Goal: Transaction & Acquisition: Purchase product/service

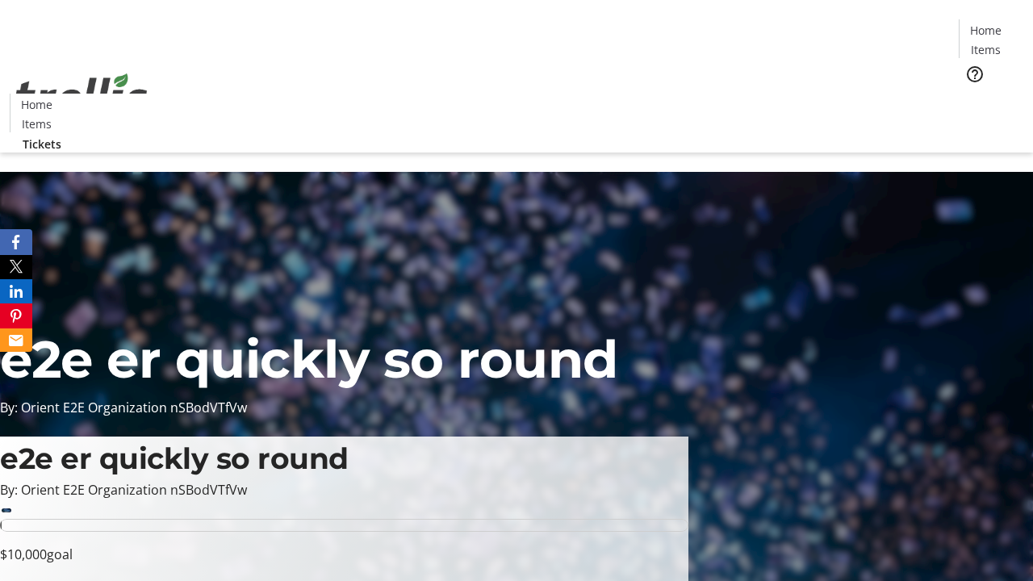
click at [971, 94] on span "Tickets" at bounding box center [990, 102] width 39 height 17
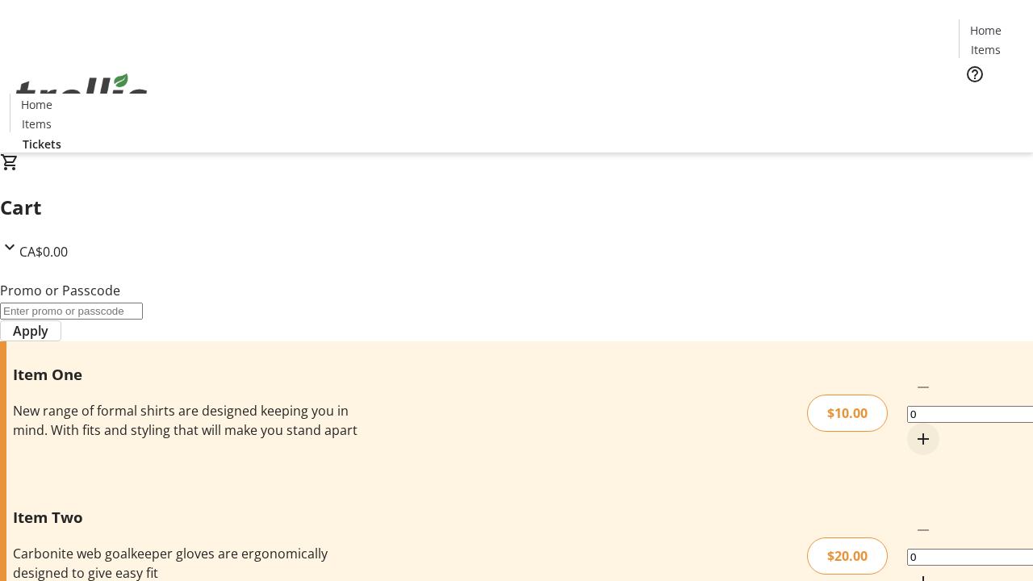
click at [913, 429] on mat-icon "Increment by one" at bounding box center [922, 438] width 19 height 19
type input "1"
